Goal: Information Seeking & Learning: Learn about a topic

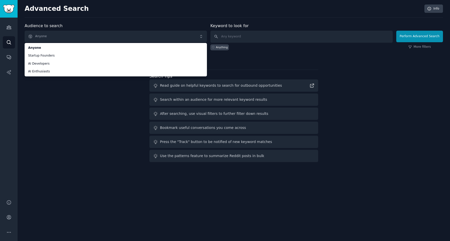
click at [77, 146] on div "Audience to search Anyone Anyone Startup Founders AI Developers AI Enthusiasts …" at bounding box center [234, 93] width 418 height 141
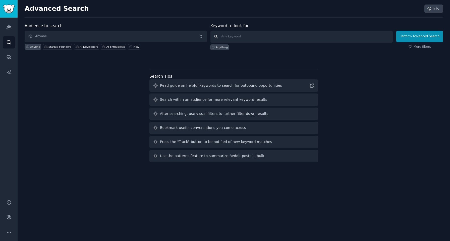
click at [238, 35] on input "text" at bounding box center [301, 37] width 182 height 12
type input "idea"
click at [408, 38] on button "Perform Advanced Search" at bounding box center [419, 37] width 47 height 12
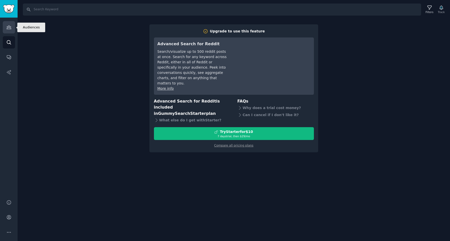
click at [9, 29] on icon "Sidebar" at bounding box center [8, 27] width 5 height 5
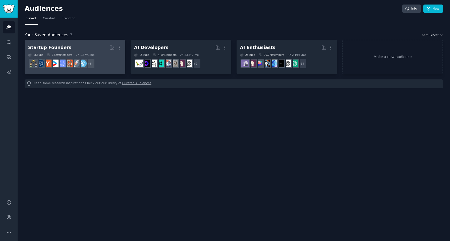
click at [99, 52] on div "Startup Founders More 16 Sub s 13.9M Members 1.37 % /mo + 8" at bounding box center [75, 56] width 94 height 27
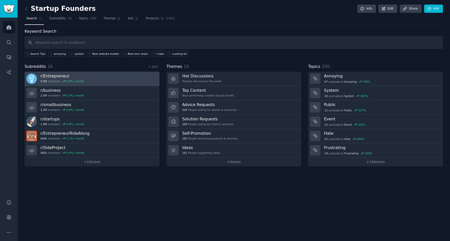
click at [90, 81] on link "r/ Entrepreneur 4.9M members 0.8 % / month" at bounding box center [92, 79] width 135 height 14
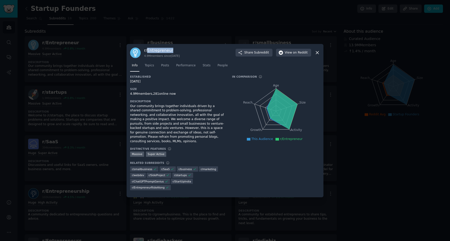
drag, startPoint x: 173, startPoint y: 50, endPoint x: 147, endPoint y: 50, distance: 25.9
click at [147, 50] on h3 "r/ Entrepreneur" at bounding box center [162, 50] width 36 height 5
copy h3 "Entrepreneur"
click at [317, 51] on icon at bounding box center [317, 52] width 5 height 5
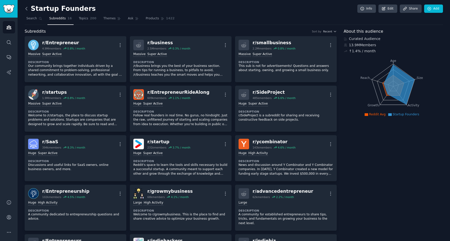
click at [27, 9] on icon at bounding box center [26, 8] width 5 height 5
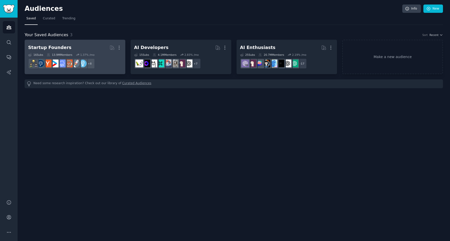
click at [86, 51] on h2 "Startup Founders More" at bounding box center [75, 47] width 94 height 9
